Goal: Information Seeking & Learning: Learn about a topic

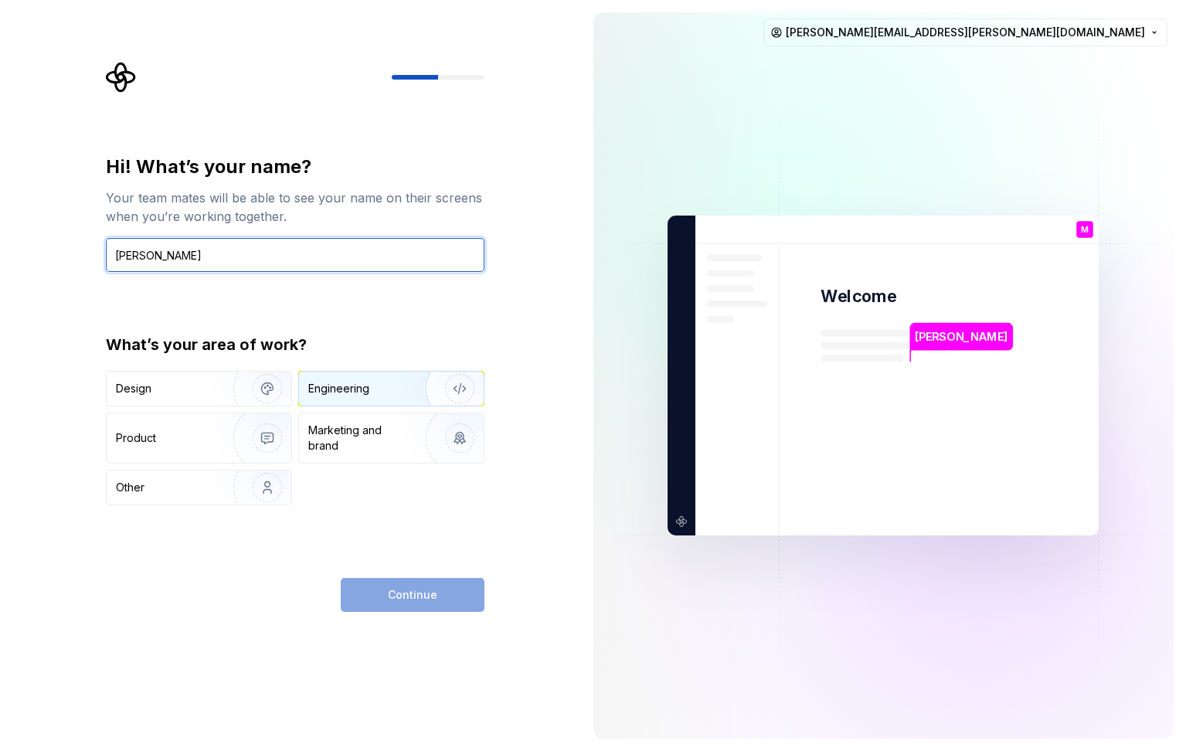
type input "[PERSON_NAME]"
click at [339, 393] on div "Engineering" at bounding box center [338, 388] width 61 height 15
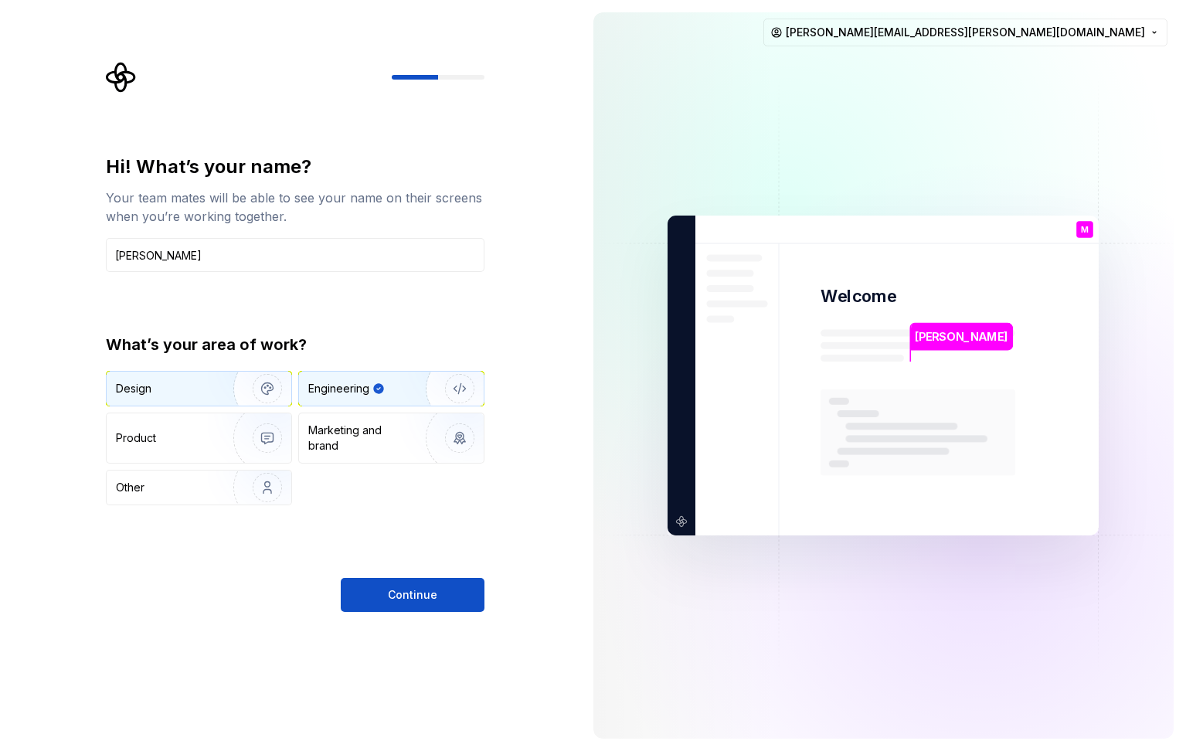
click at [205, 399] on div "Design" at bounding box center [199, 389] width 185 height 34
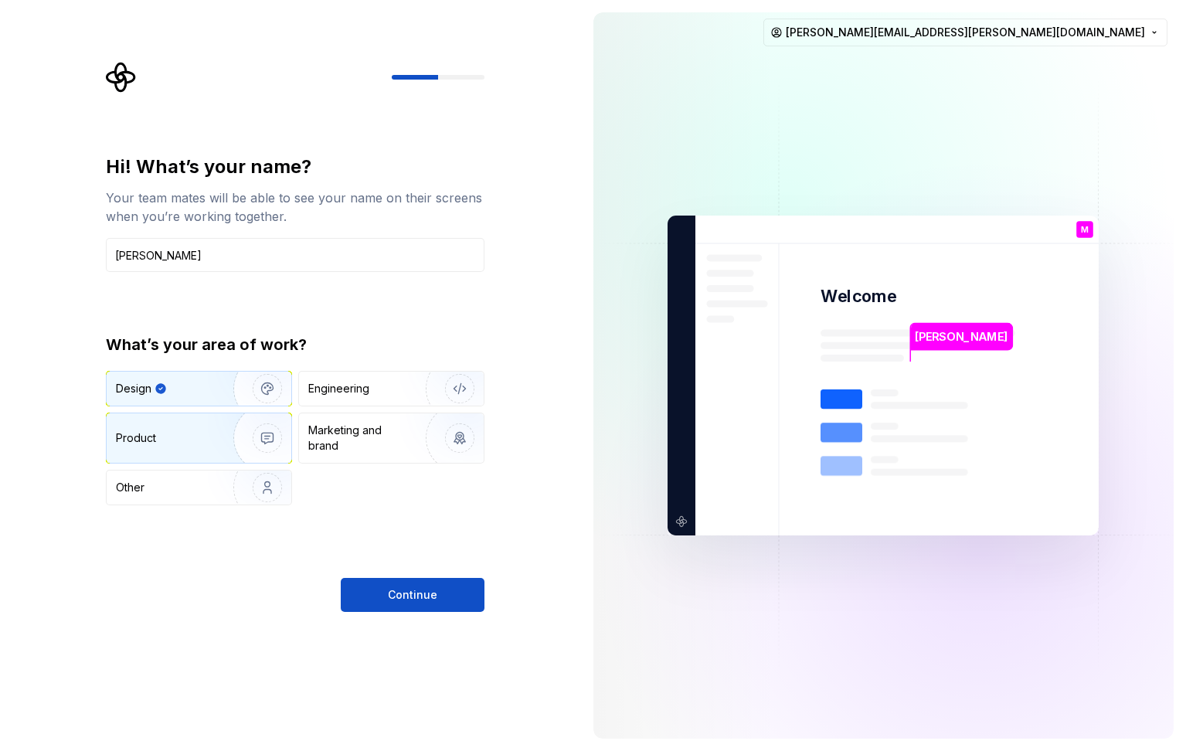
drag, startPoint x: 169, startPoint y: 443, endPoint x: 193, endPoint y: 440, distance: 24.1
click at [169, 443] on div "Product" at bounding box center [167, 437] width 102 height 15
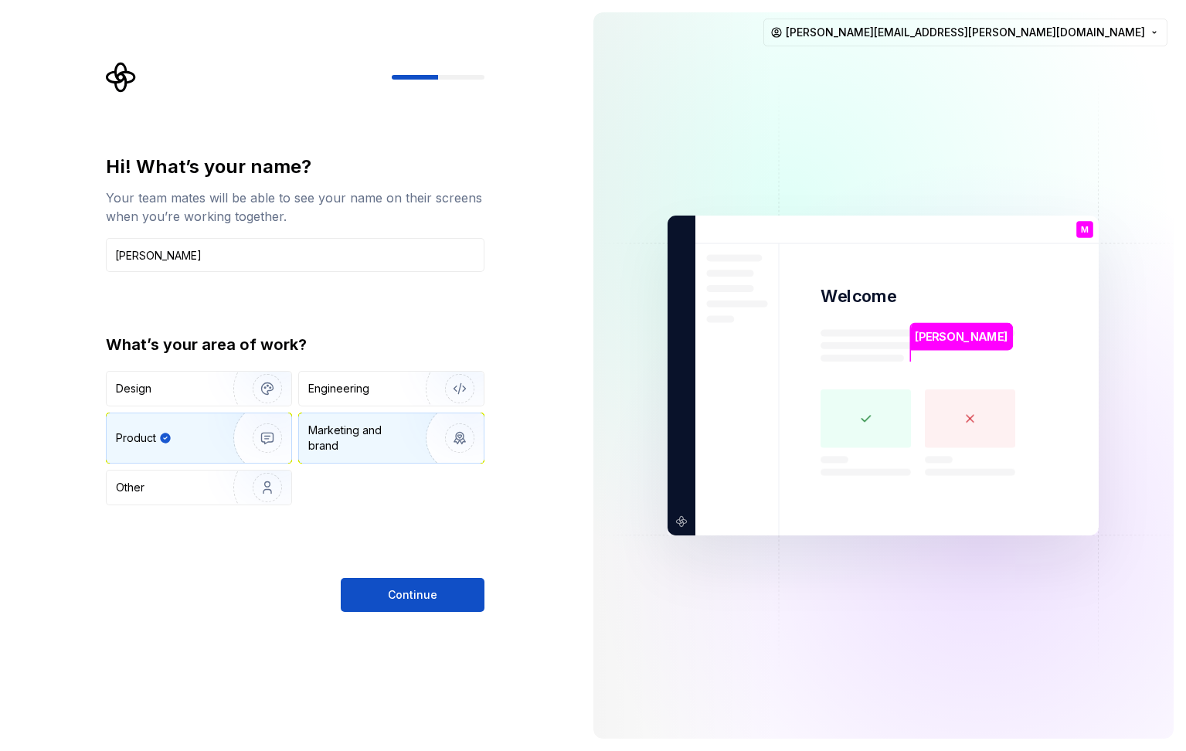
click at [361, 445] on div "Marketing and brand" at bounding box center [360, 437] width 104 height 31
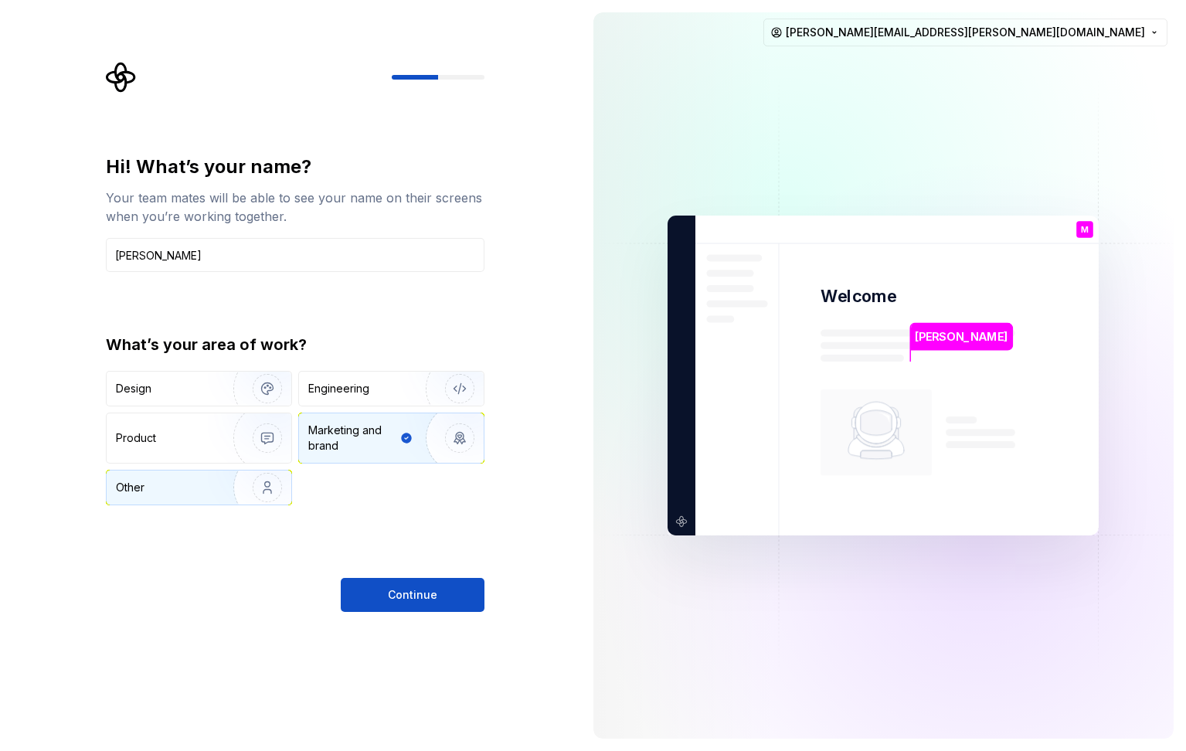
click at [206, 487] on div "Other" at bounding box center [199, 487] width 185 height 34
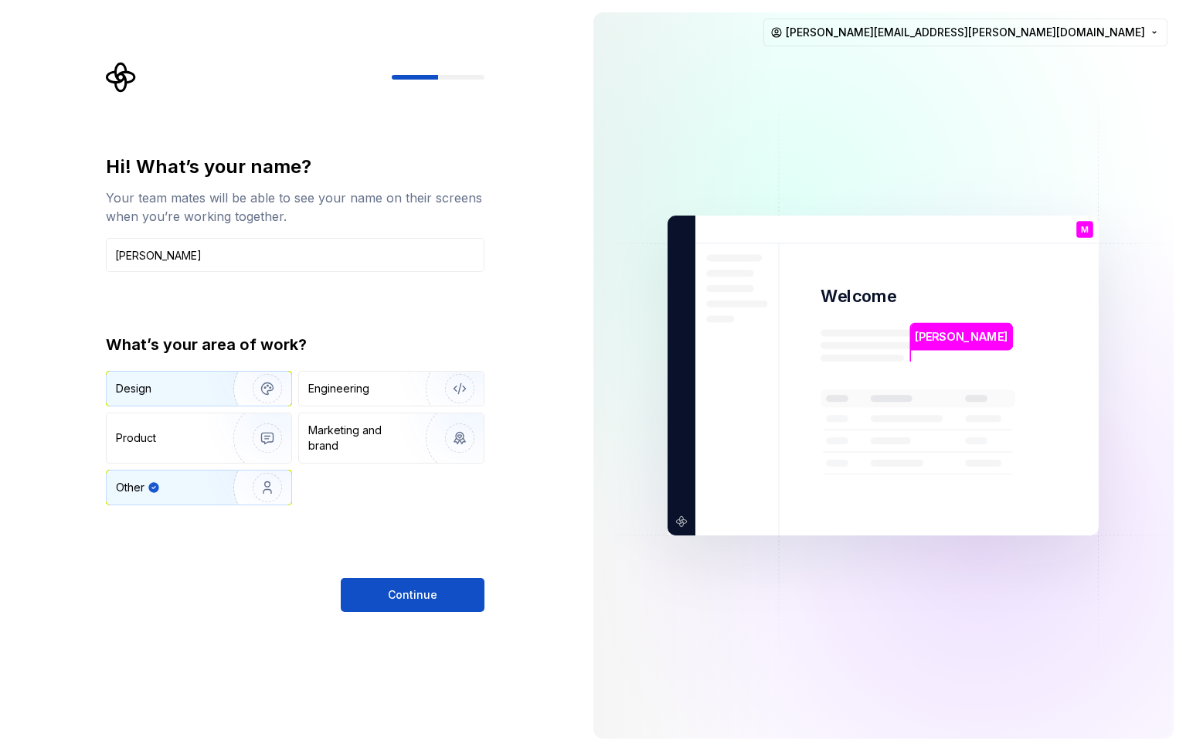
click at [236, 395] on img "button" at bounding box center [257, 388] width 99 height 103
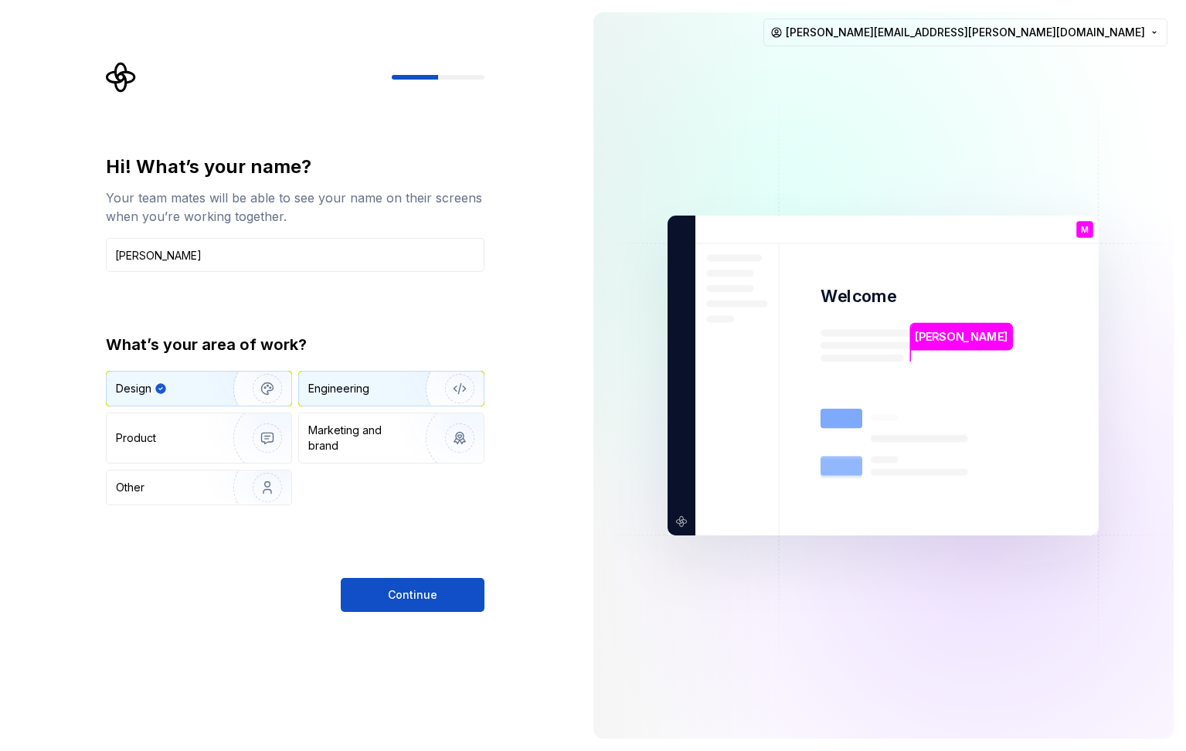
click at [358, 391] on div "Engineering" at bounding box center [338, 388] width 61 height 15
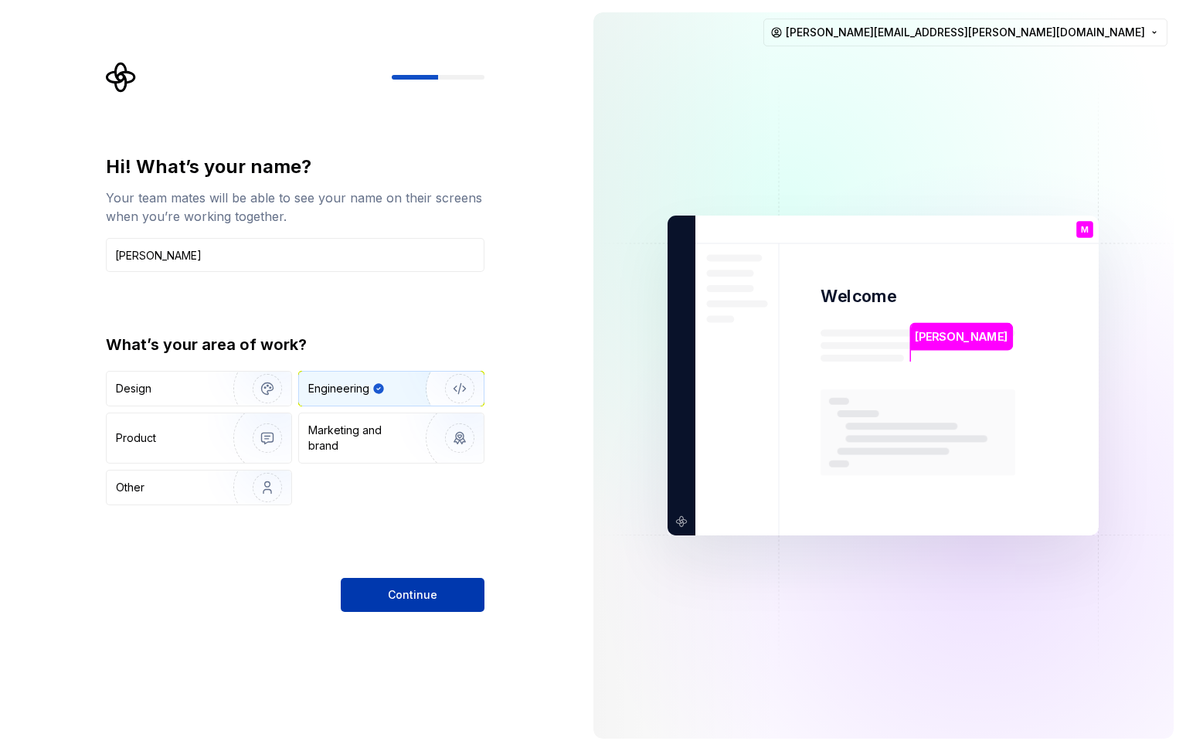
click at [415, 596] on span "Continue" at bounding box center [412, 594] width 49 height 15
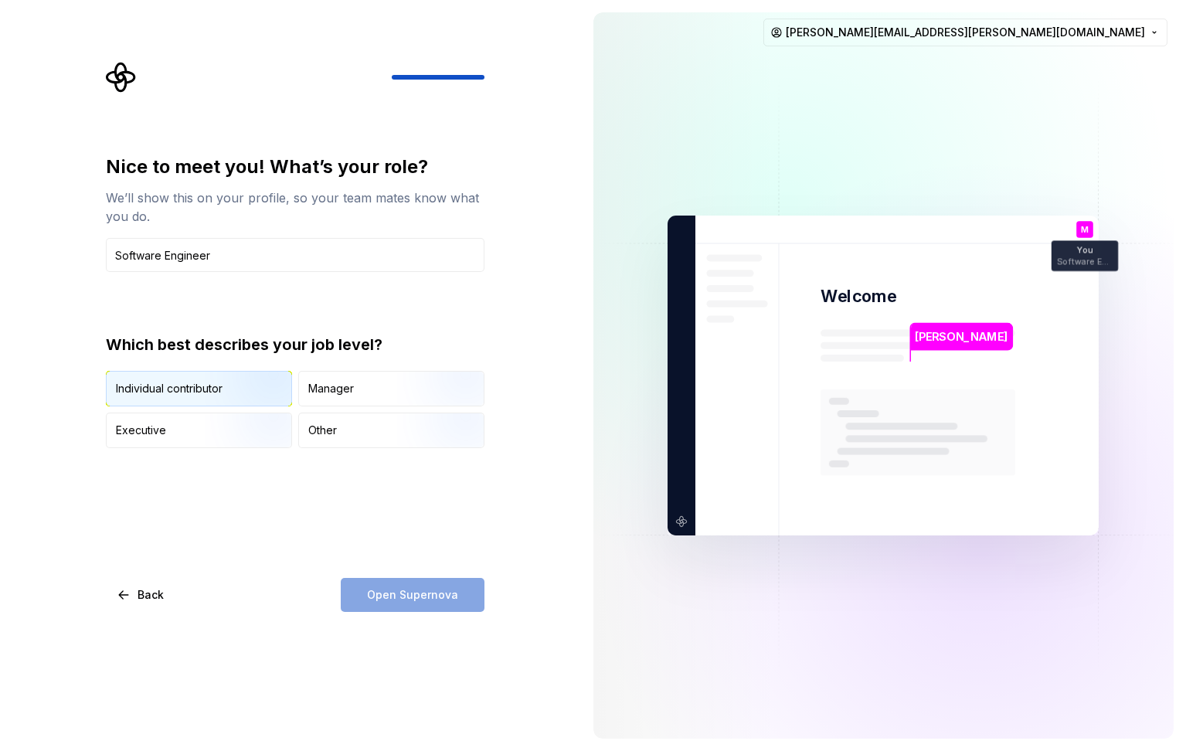
type input "Software Engineer"
click at [243, 385] on img "button" at bounding box center [254, 407] width 99 height 103
click at [399, 578] on button "Open Supernova" at bounding box center [413, 595] width 144 height 34
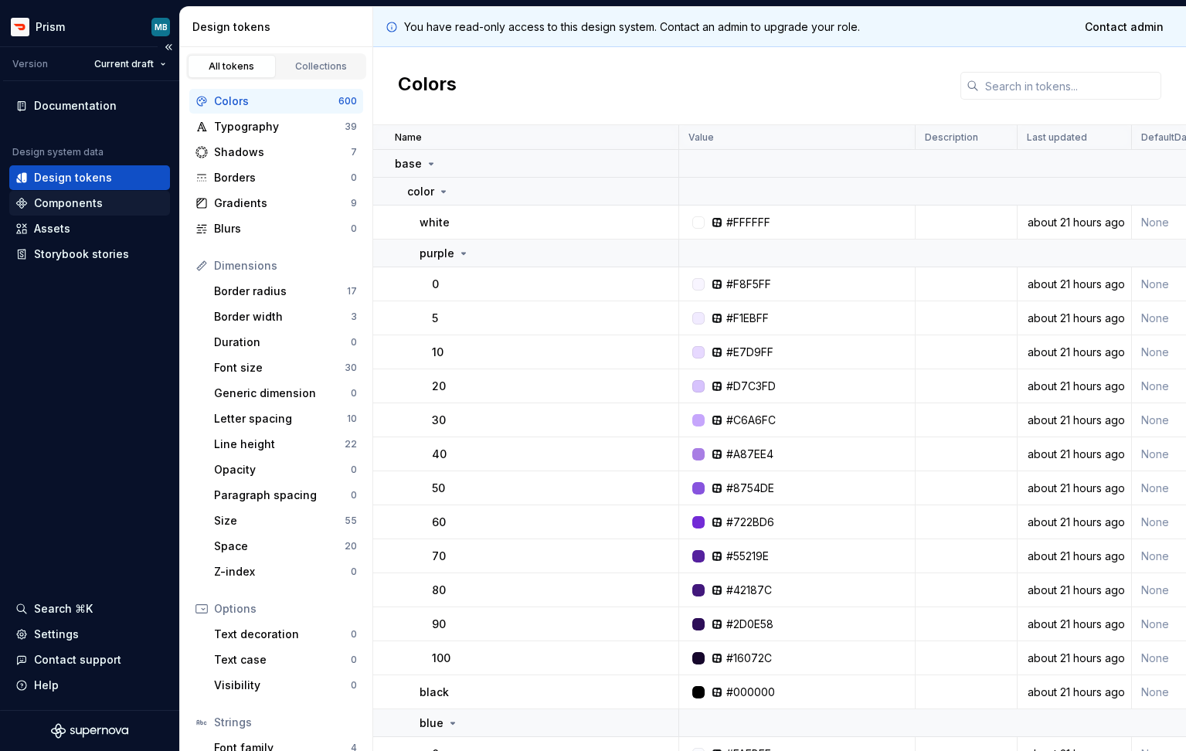
click at [73, 201] on div "Components" at bounding box center [68, 202] width 69 height 15
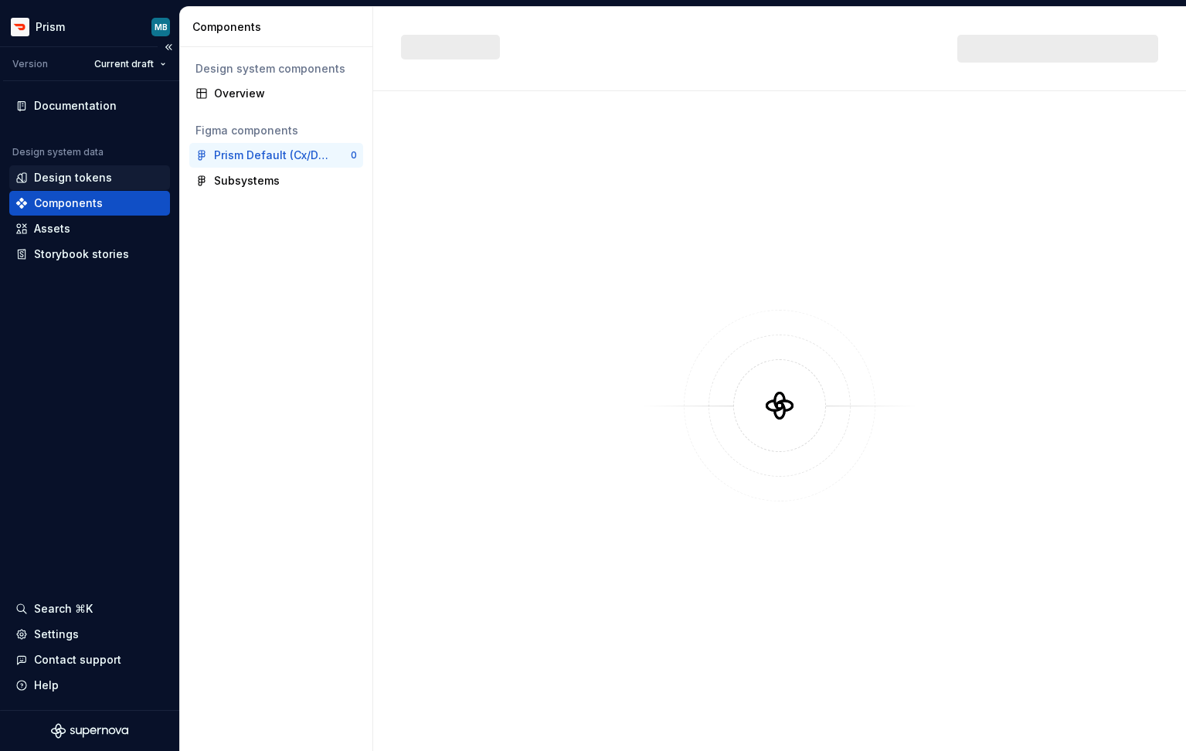
click at [65, 173] on div "Design tokens" at bounding box center [73, 177] width 78 height 15
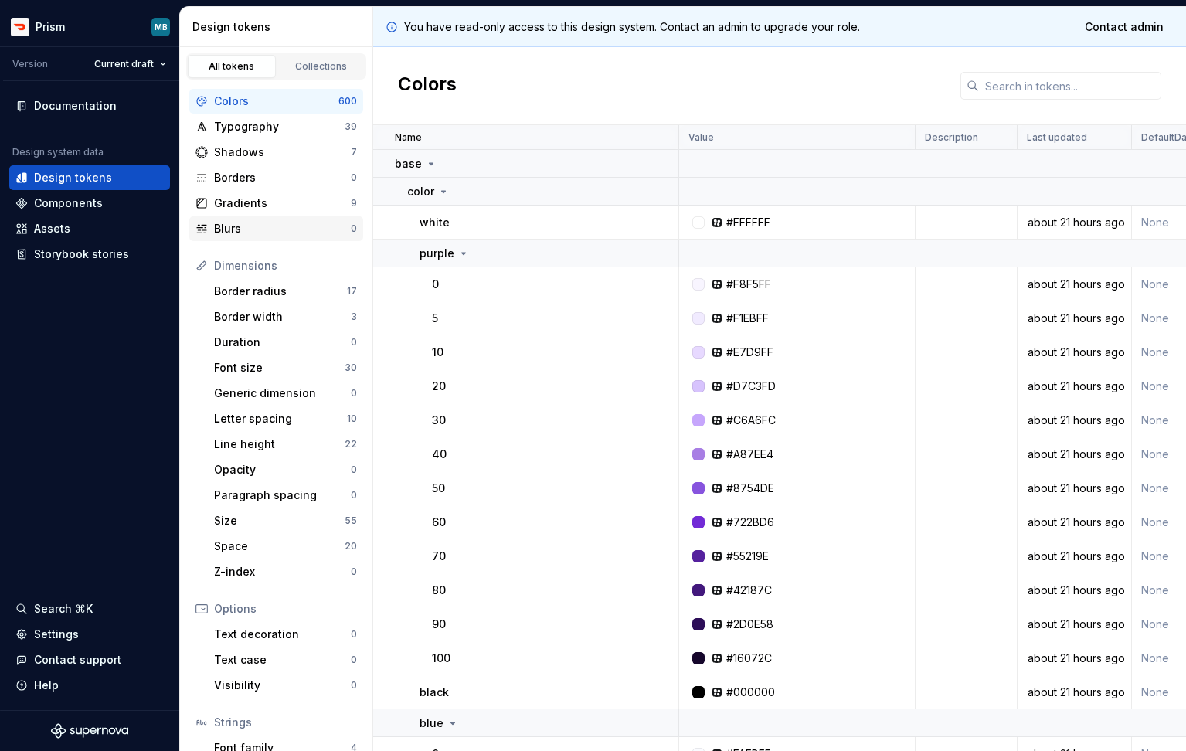
click at [236, 221] on div "Blurs" at bounding box center [282, 228] width 137 height 15
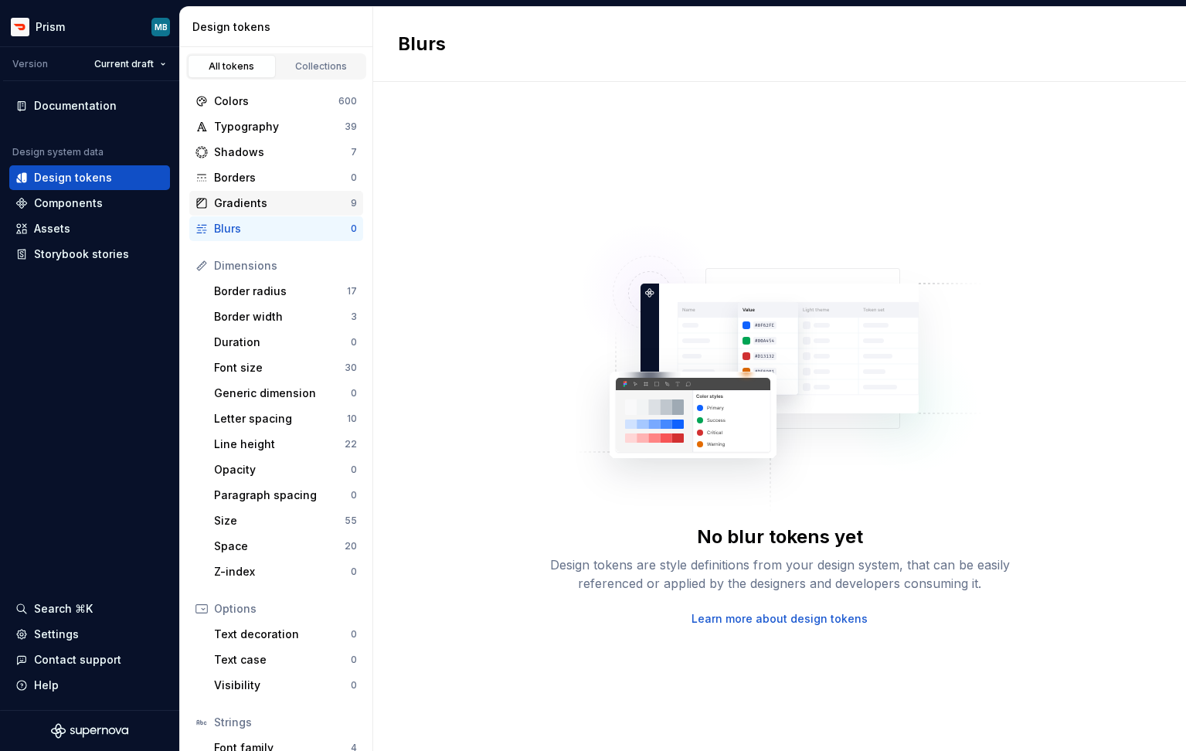
click at [246, 199] on div "Gradients" at bounding box center [282, 202] width 137 height 15
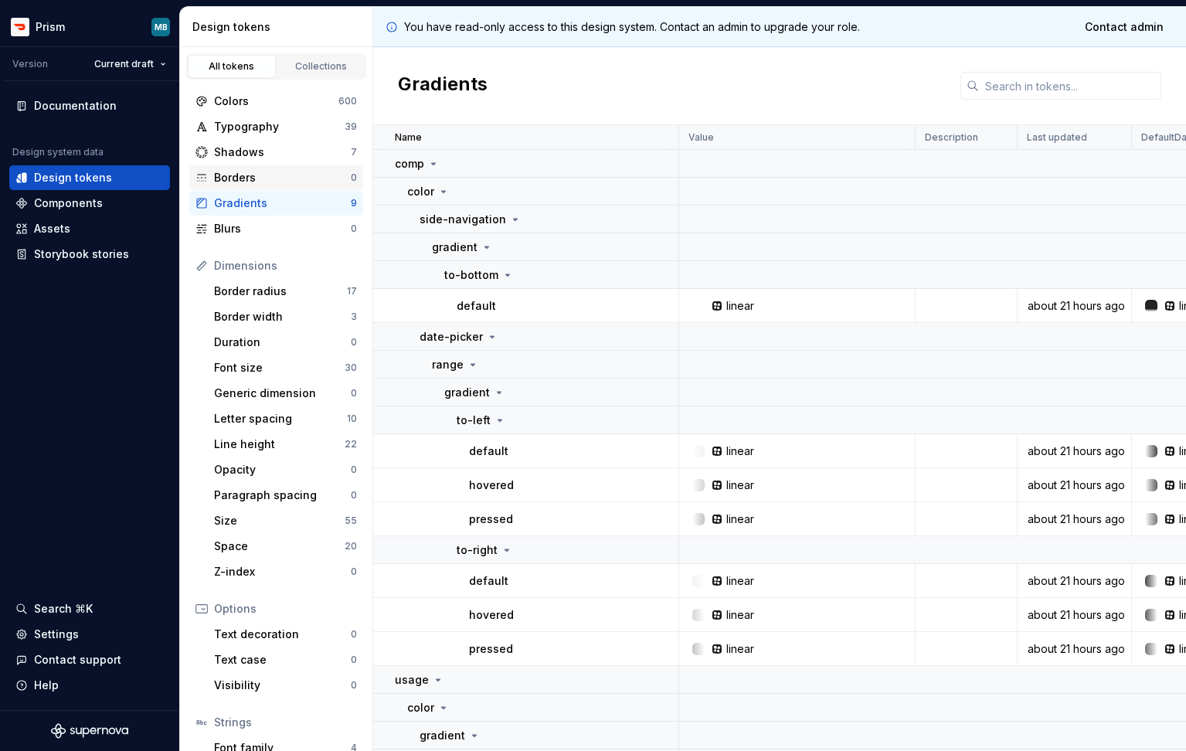
click at [248, 175] on div "Borders" at bounding box center [282, 177] width 137 height 15
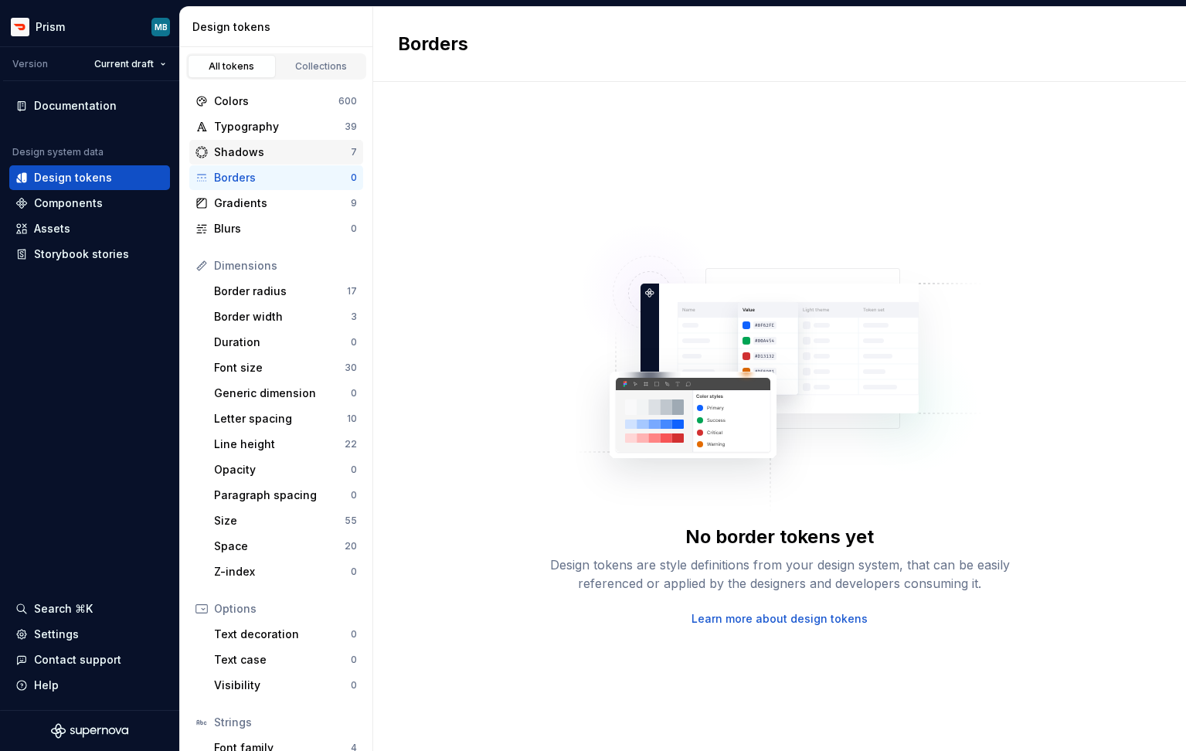
click at [257, 148] on div "Shadows" at bounding box center [282, 151] width 137 height 15
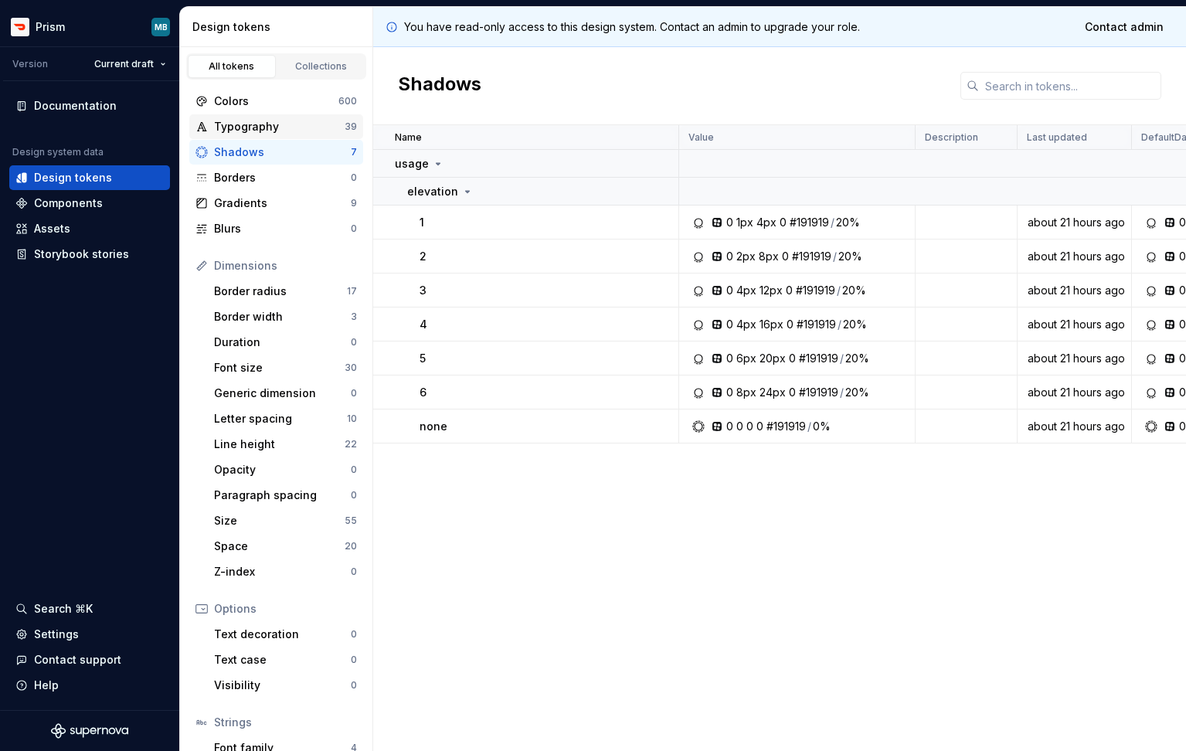
click at [270, 123] on div "Typography" at bounding box center [279, 126] width 131 height 15
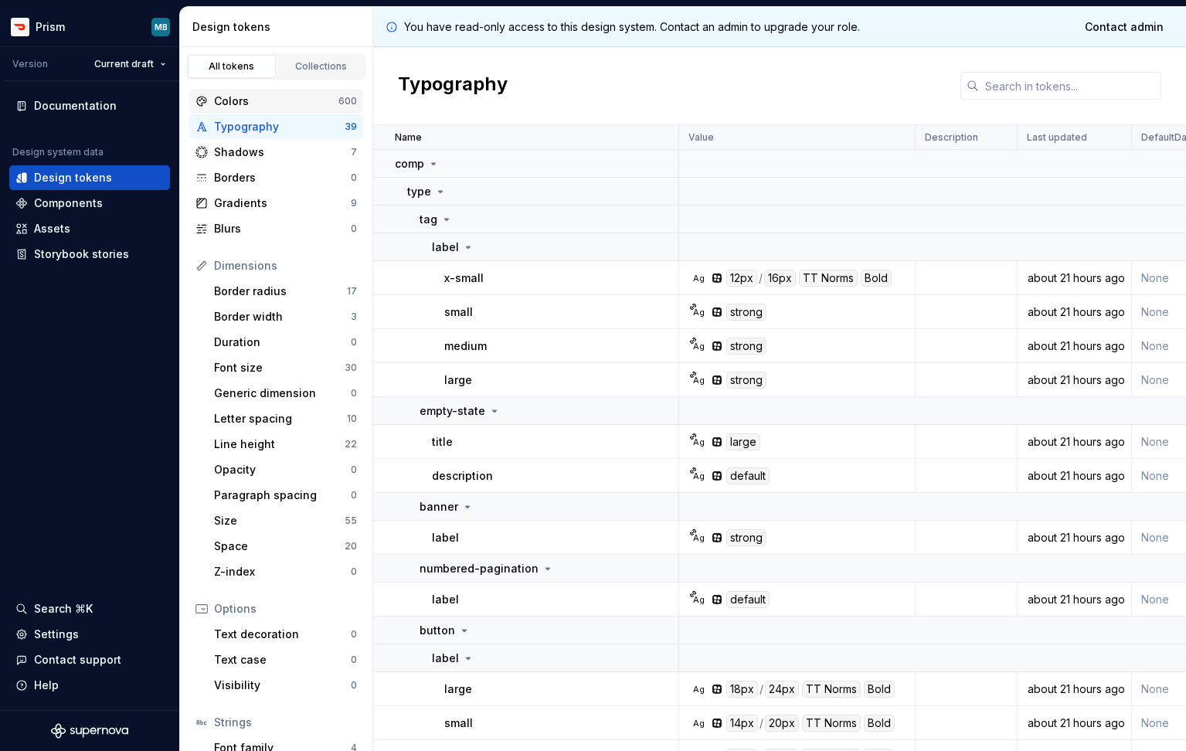
click at [249, 109] on div "Colors 600" at bounding box center [276, 101] width 174 height 25
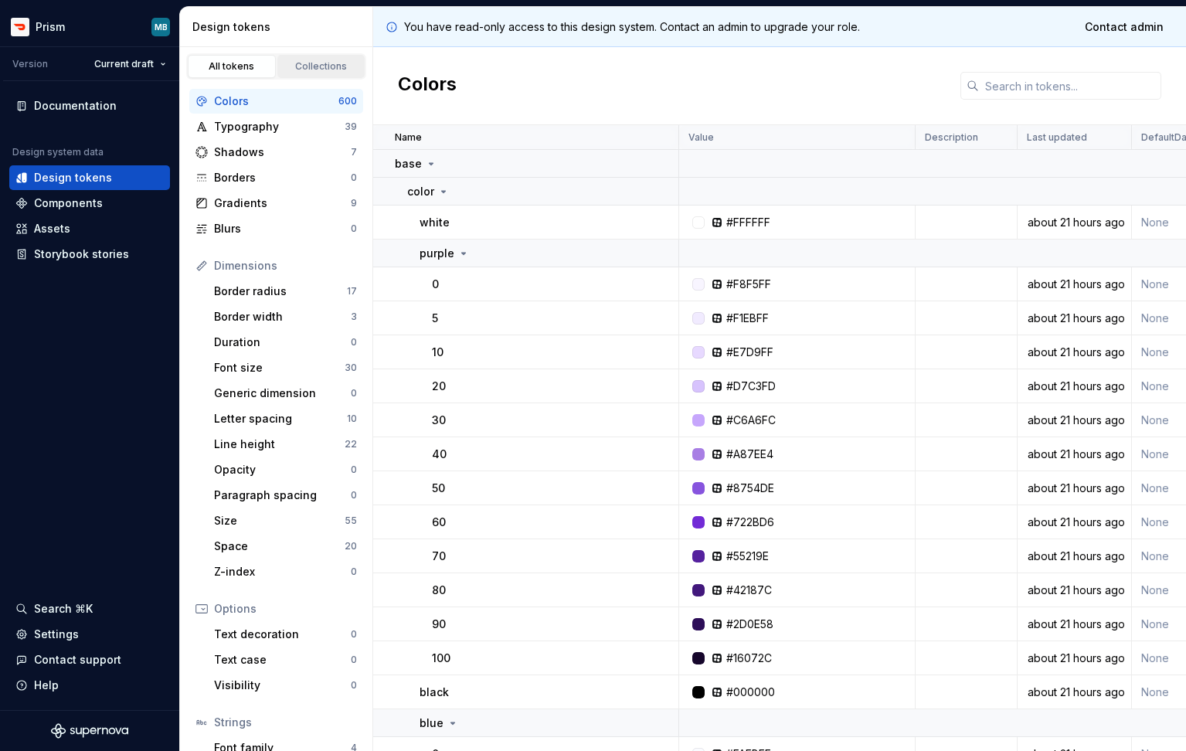
click at [317, 66] on div "Collections" at bounding box center [321, 66] width 77 height 12
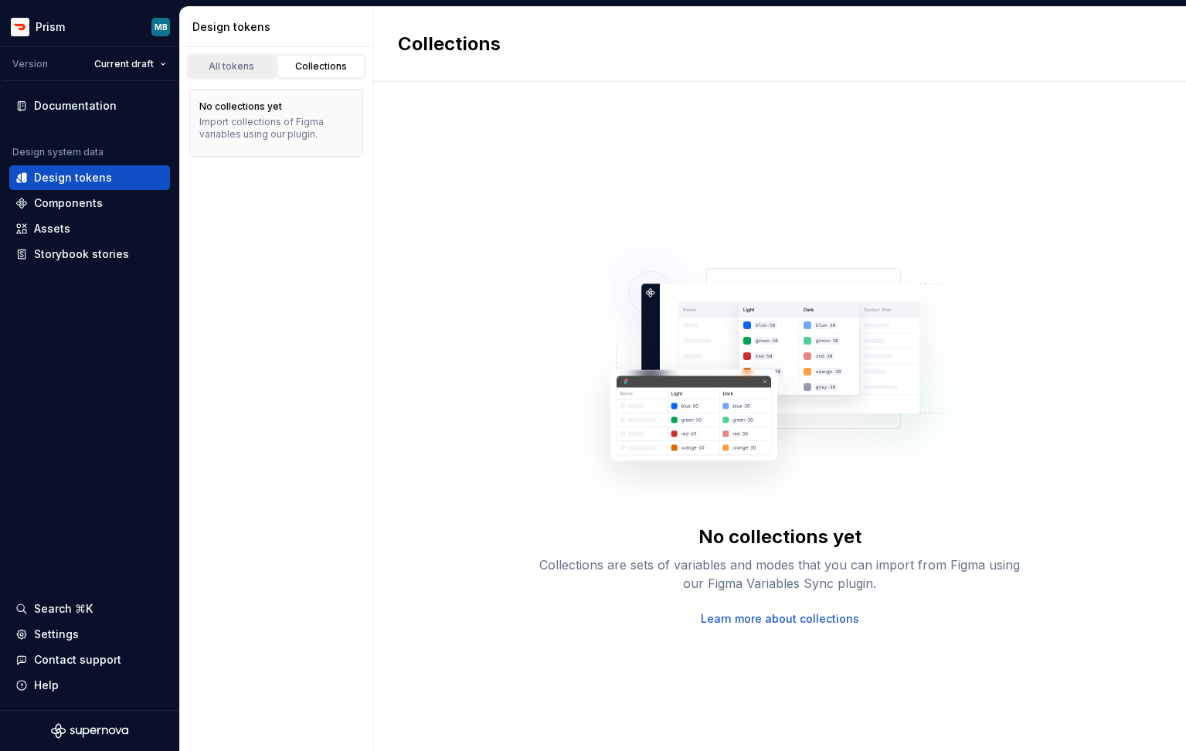
click at [241, 62] on div "All tokens" at bounding box center [231, 66] width 77 height 12
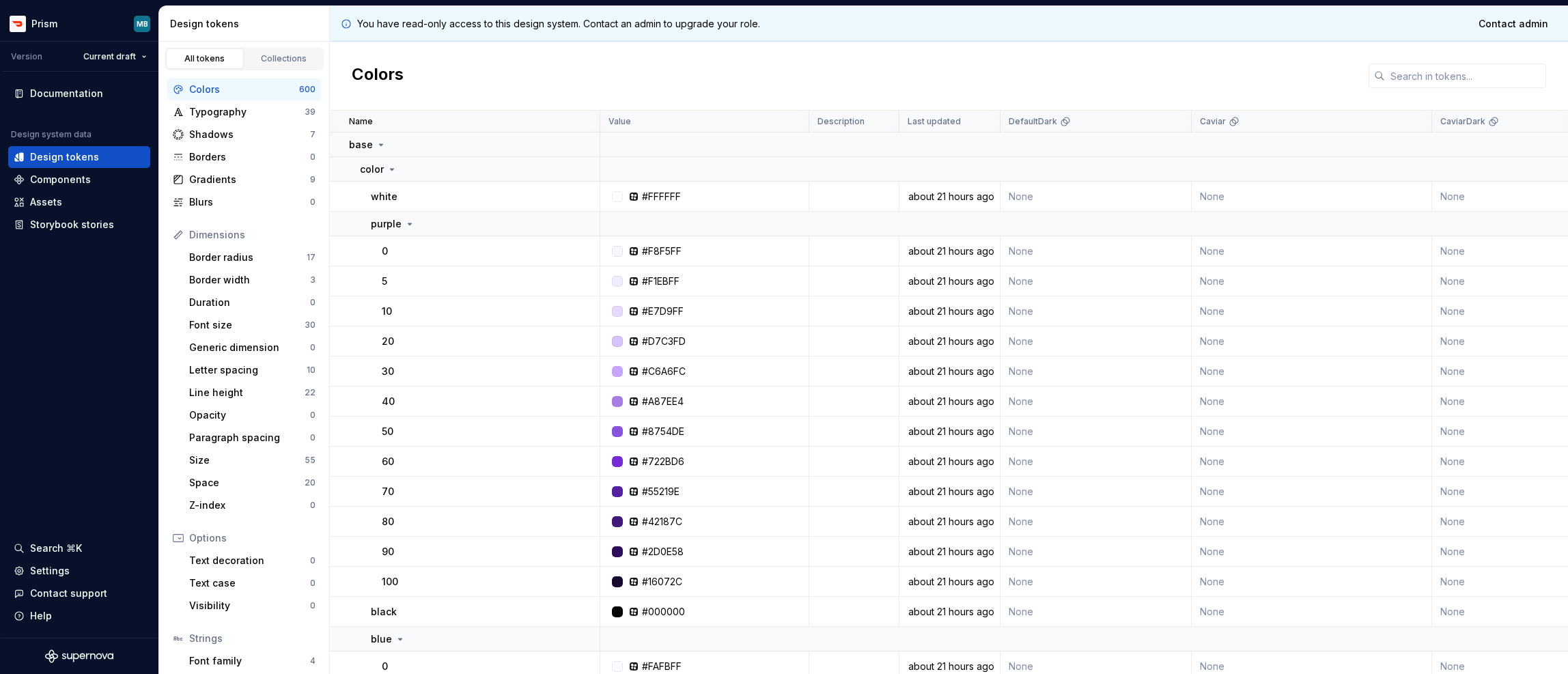
click at [700, 73] on div "Colors" at bounding box center [949, 76] width 1238 height 69
click at [1126, 27] on span "Contact admin" at bounding box center [1513, 23] width 70 height 13
click at [651, 75] on div "Colors" at bounding box center [949, 76] width 1238 height 69
click at [50, 253] on div "Documentation Design system data Design tokens Components Assets Storybook stor…" at bounding box center [79, 355] width 158 height 566
click at [69, 224] on div "Storybook stories" at bounding box center [72, 224] width 84 height 13
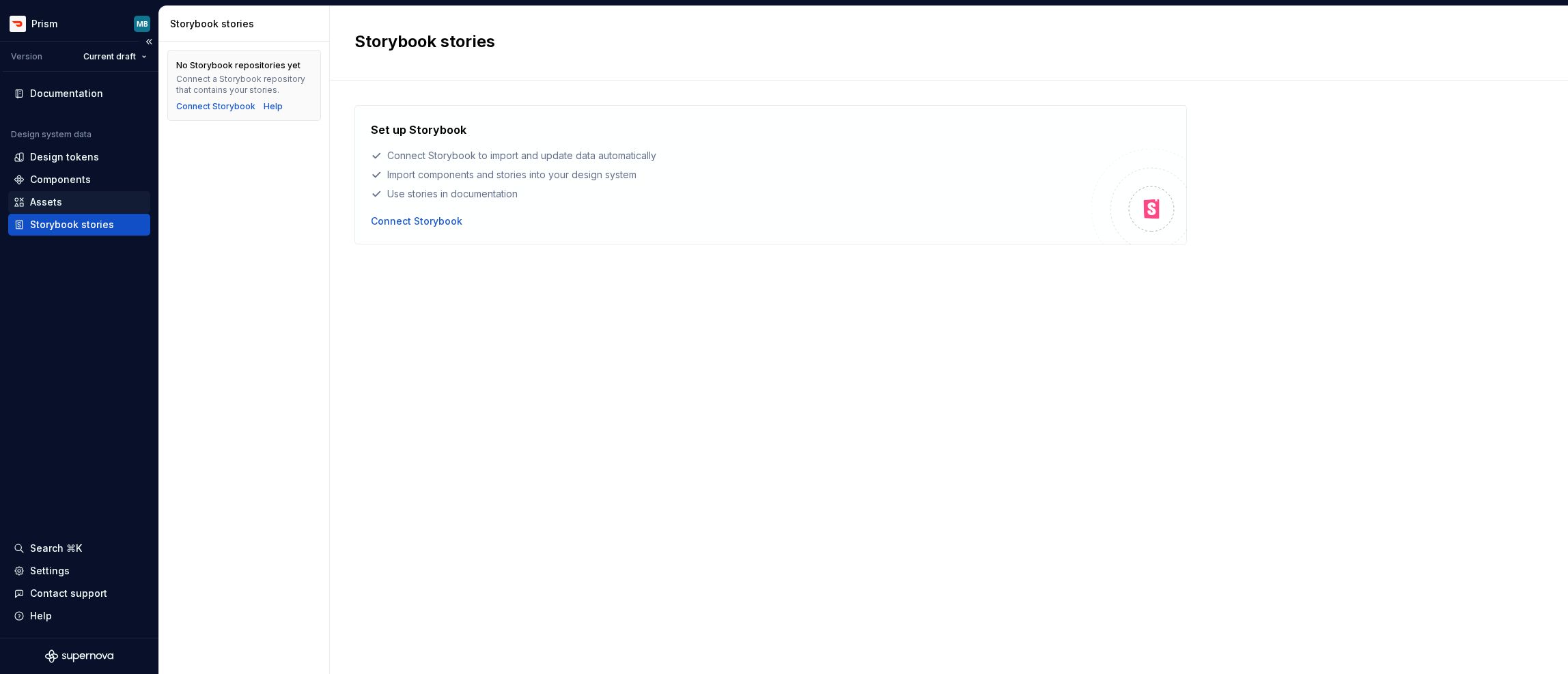
click at [50, 204] on div "Assets" at bounding box center [46, 202] width 32 height 13
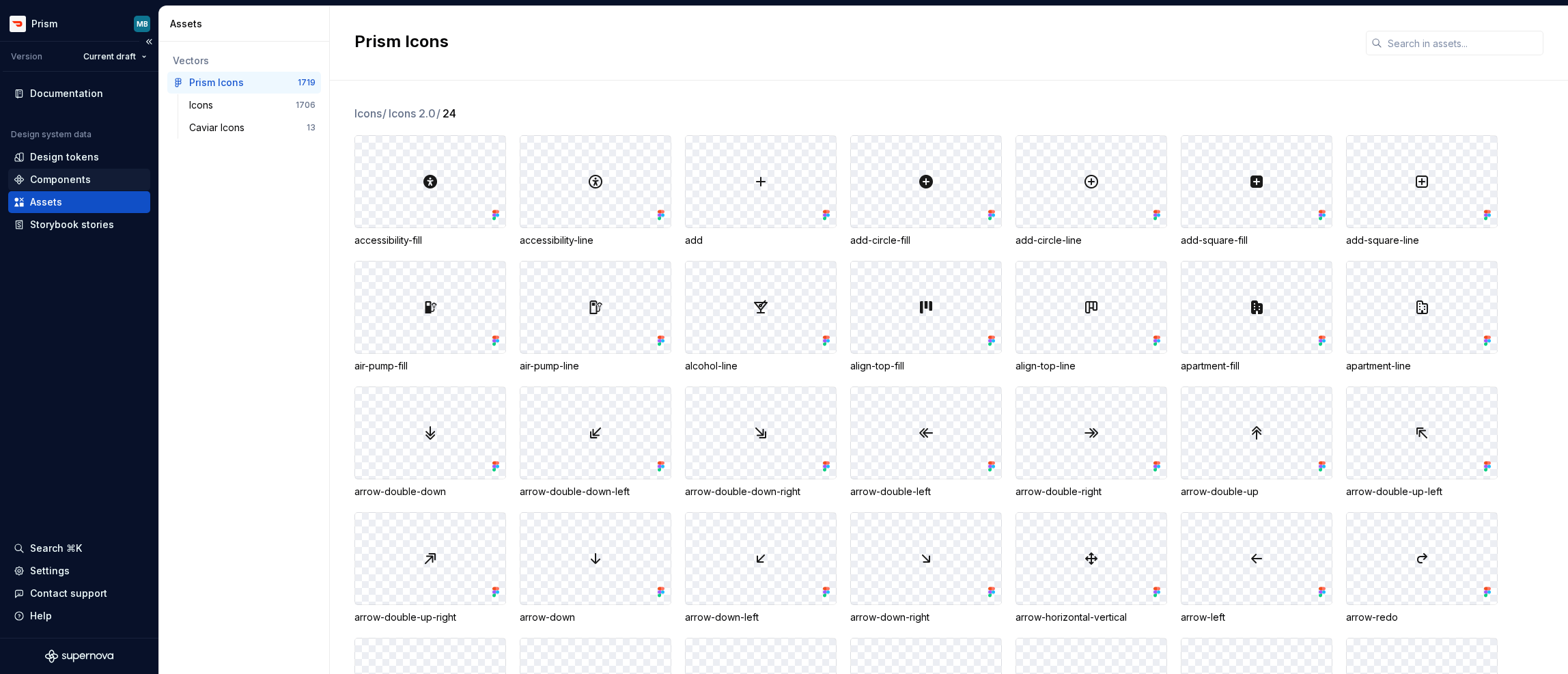
click at [65, 181] on div "Components" at bounding box center [60, 179] width 61 height 13
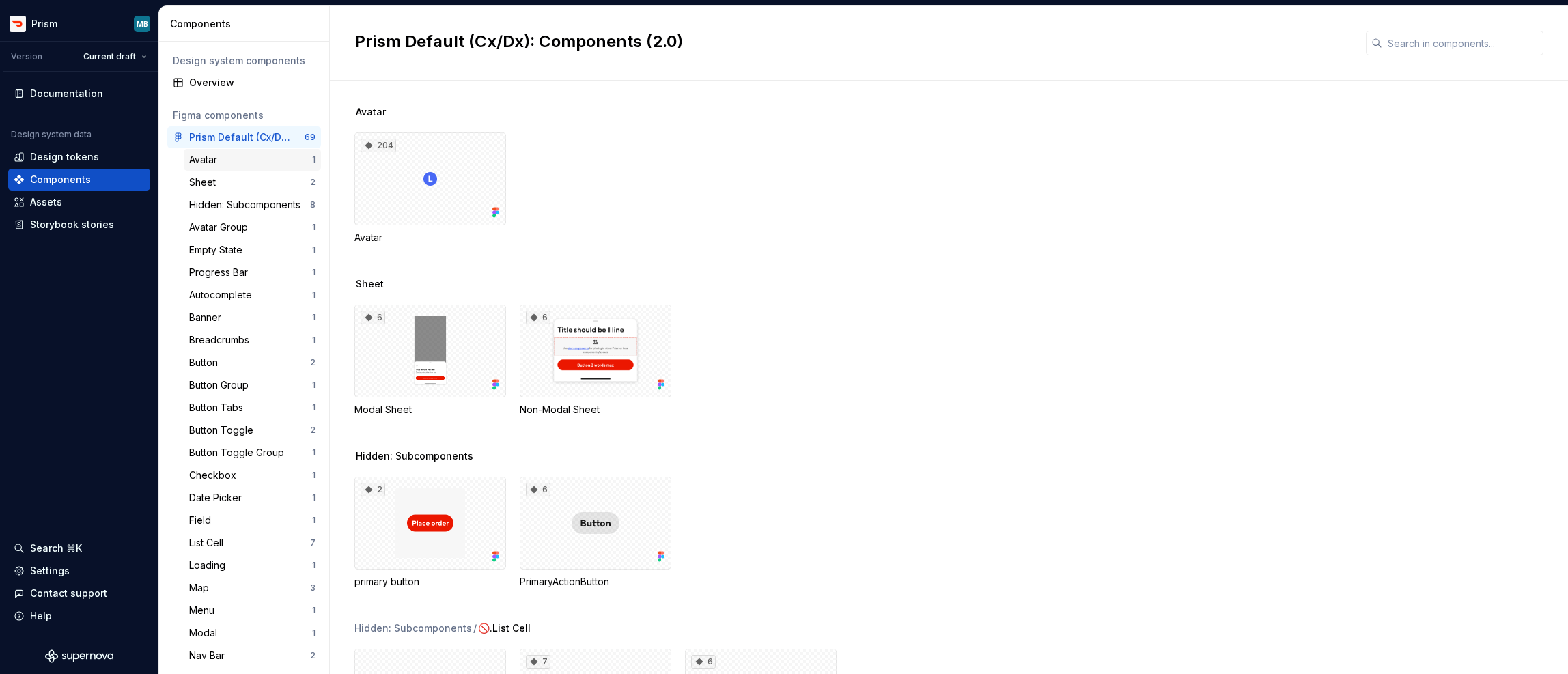
click at [205, 158] on div "Avatar" at bounding box center [206, 159] width 34 height 13
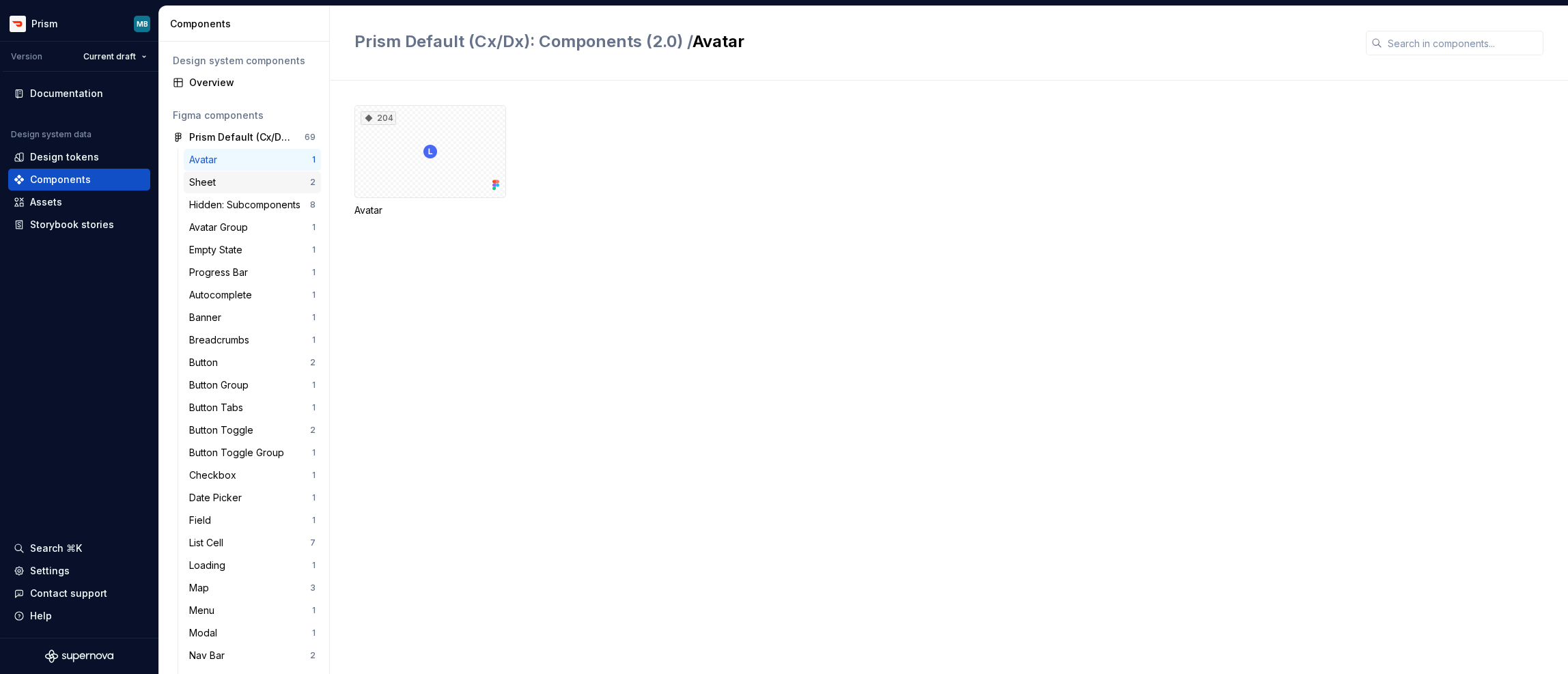
click at [214, 185] on div "Sheet" at bounding box center [205, 182] width 32 height 13
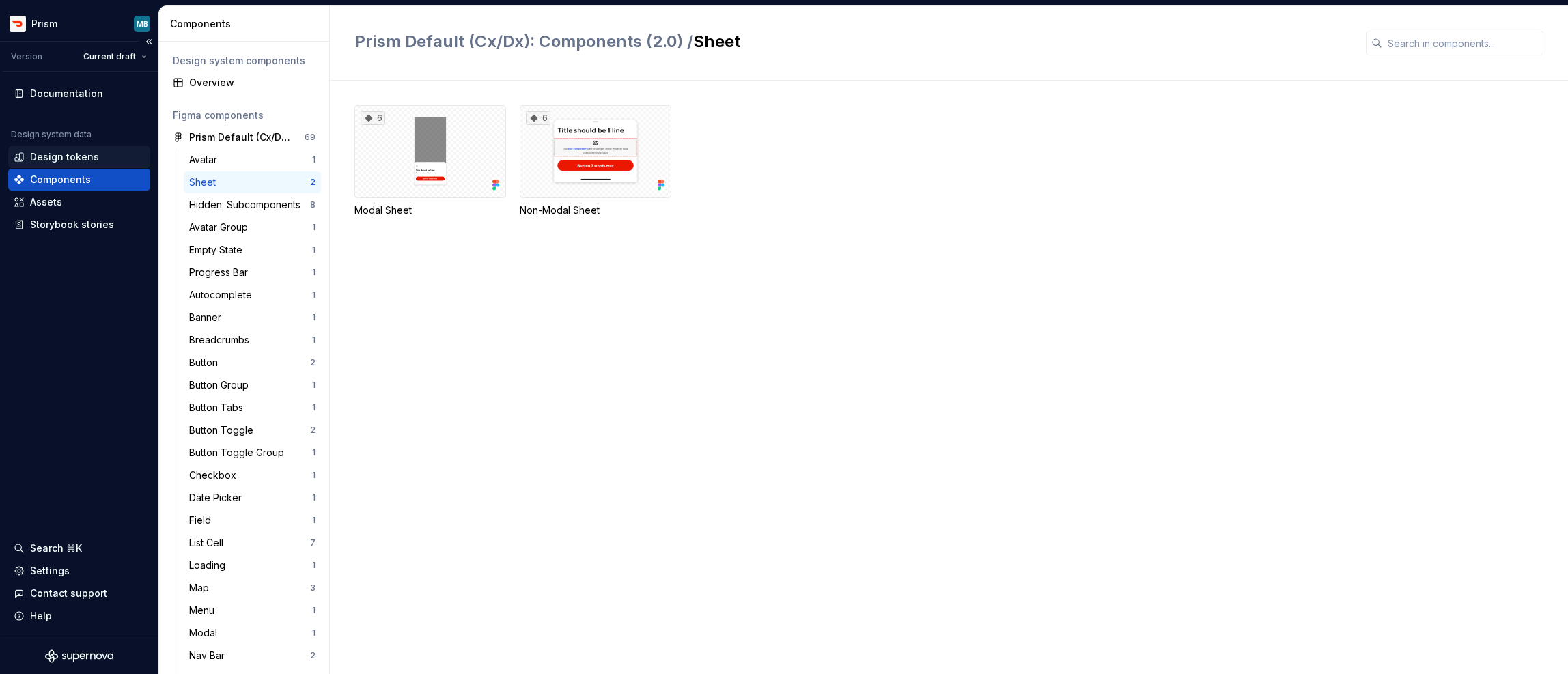
click at [82, 151] on div "Design tokens" at bounding box center [65, 157] width 69 height 13
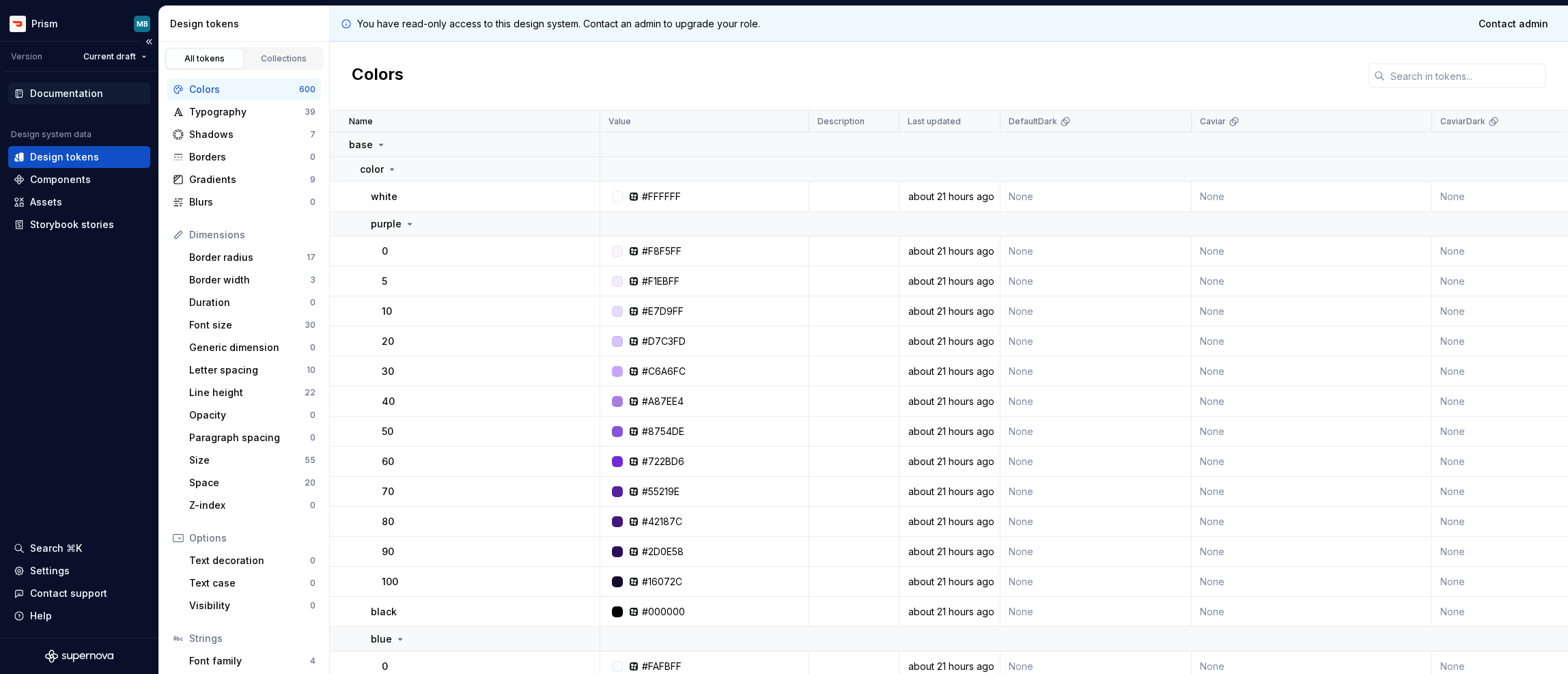
click at [91, 100] on div "Documentation" at bounding box center [66, 93] width 73 height 13
click at [877, 75] on div "Colors" at bounding box center [949, 76] width 1238 height 69
